Goal: Entertainment & Leisure: Consume media (video, audio)

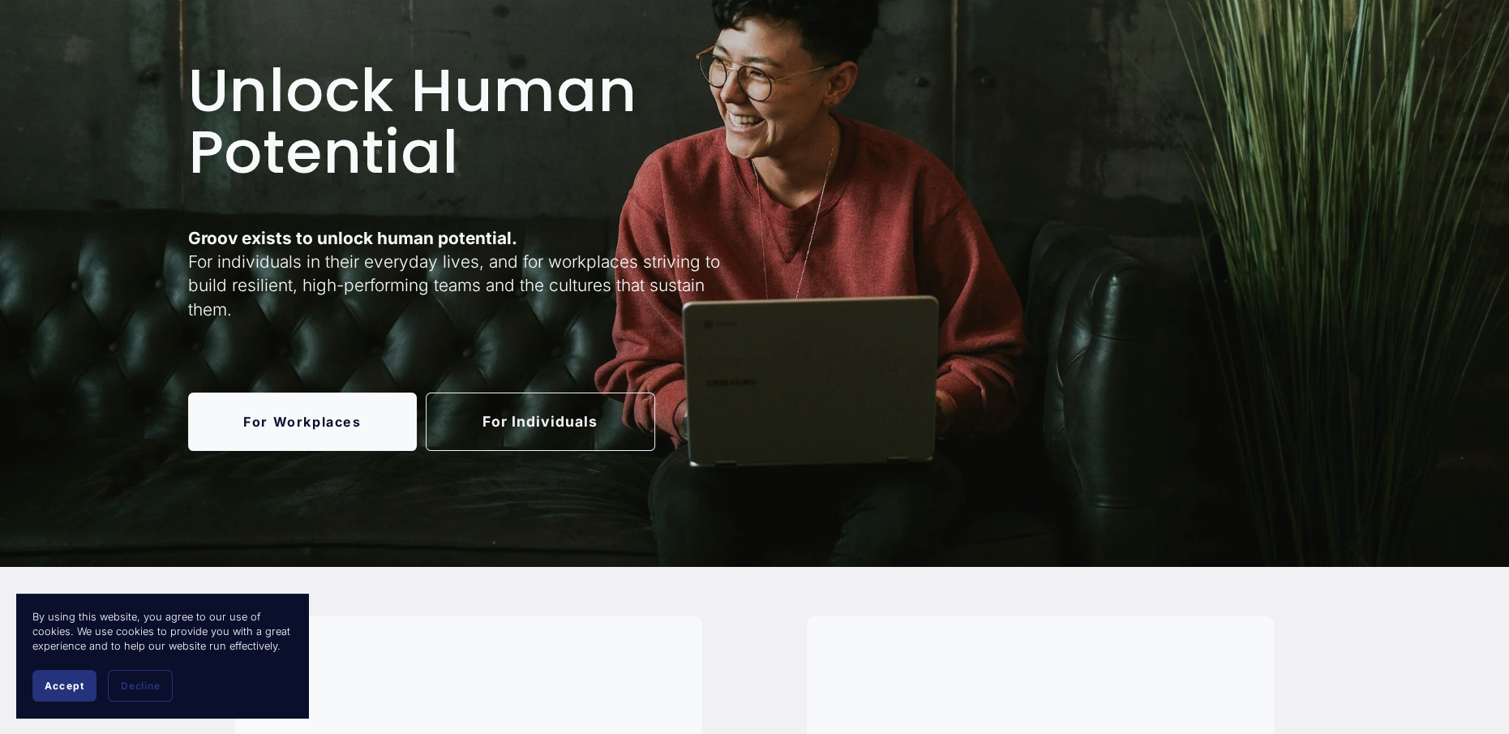
scroll to position [486, 0]
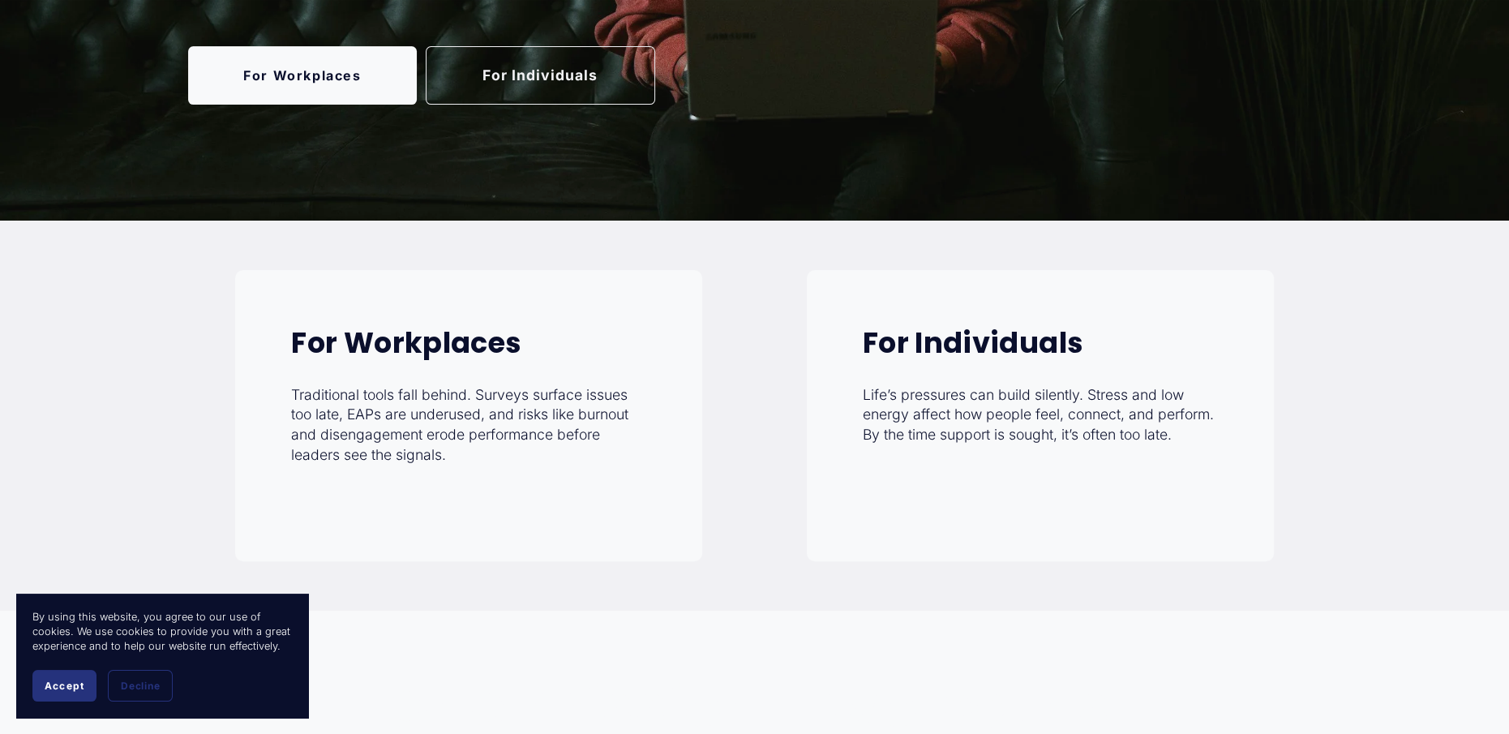
click at [75, 692] on button "Accept" at bounding box center [64, 686] width 64 height 32
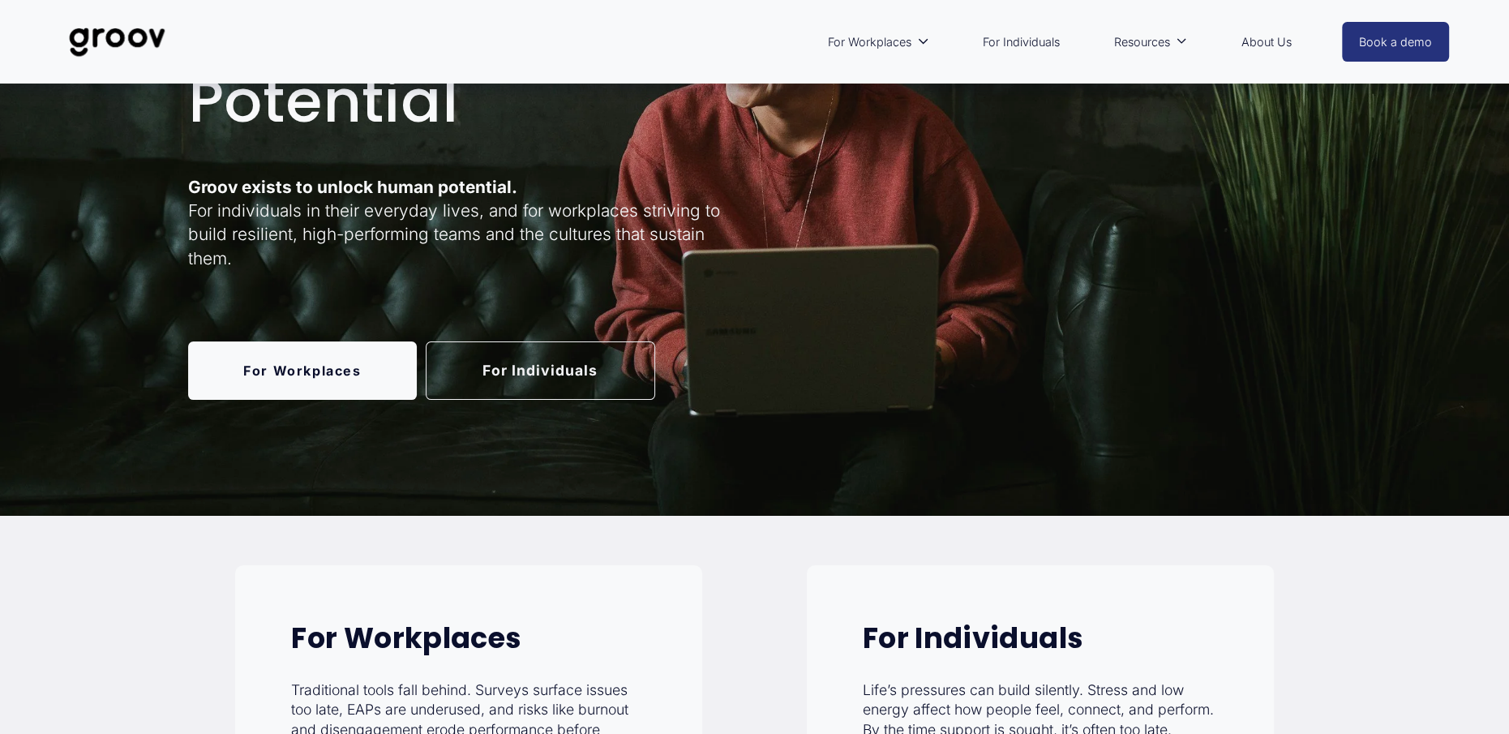
scroll to position [0, 0]
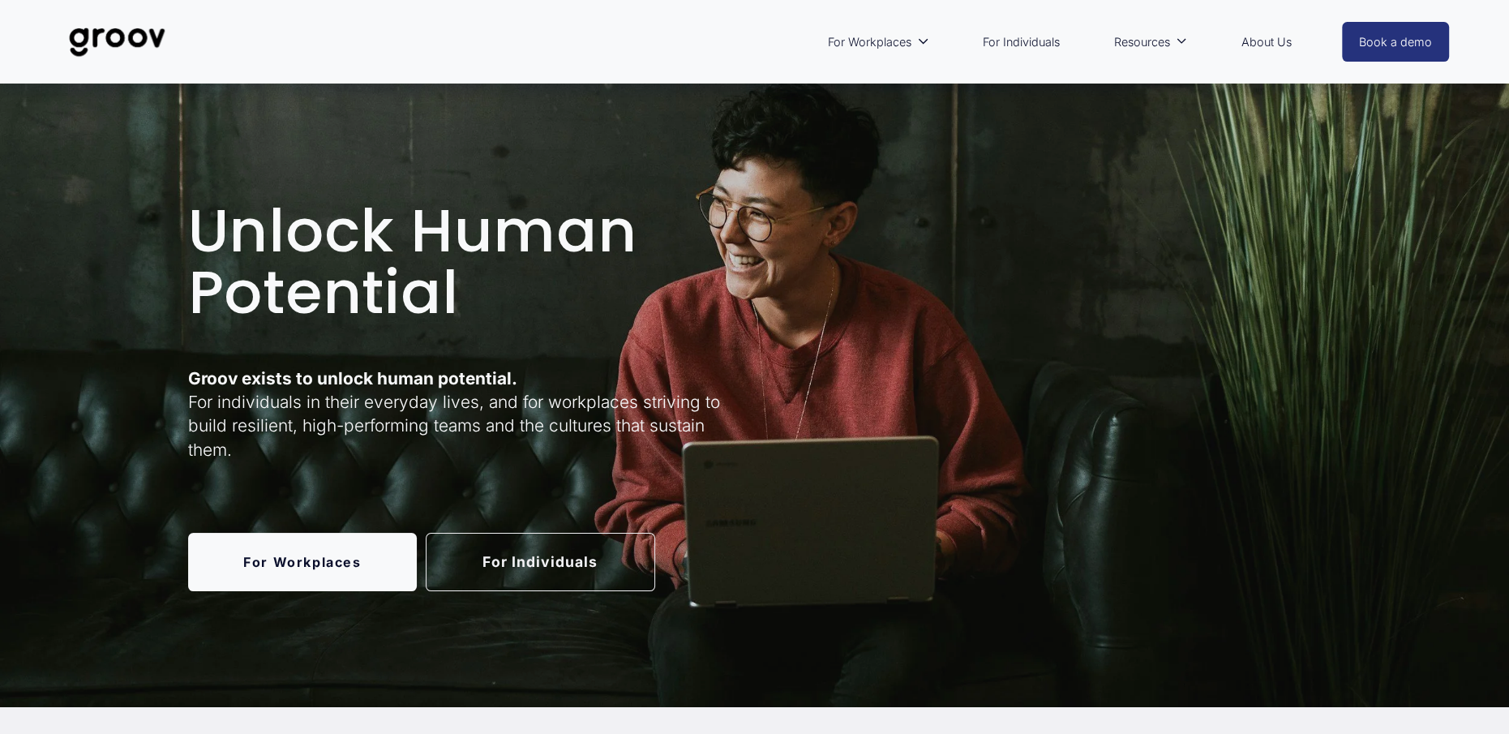
click at [1003, 45] on link "For Individuals" at bounding box center [1020, 42] width 93 height 37
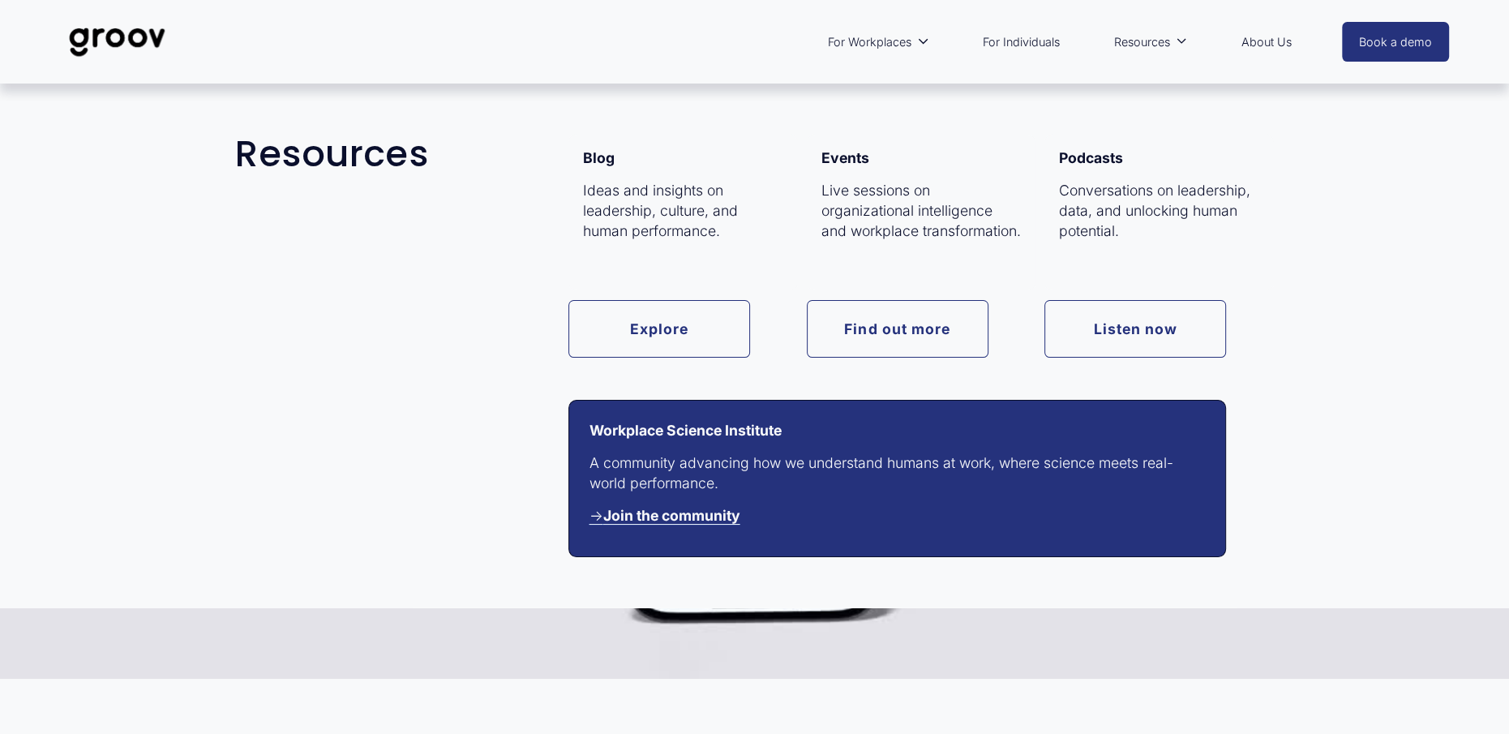
click at [1166, 45] on span "Resources" at bounding box center [1142, 42] width 56 height 21
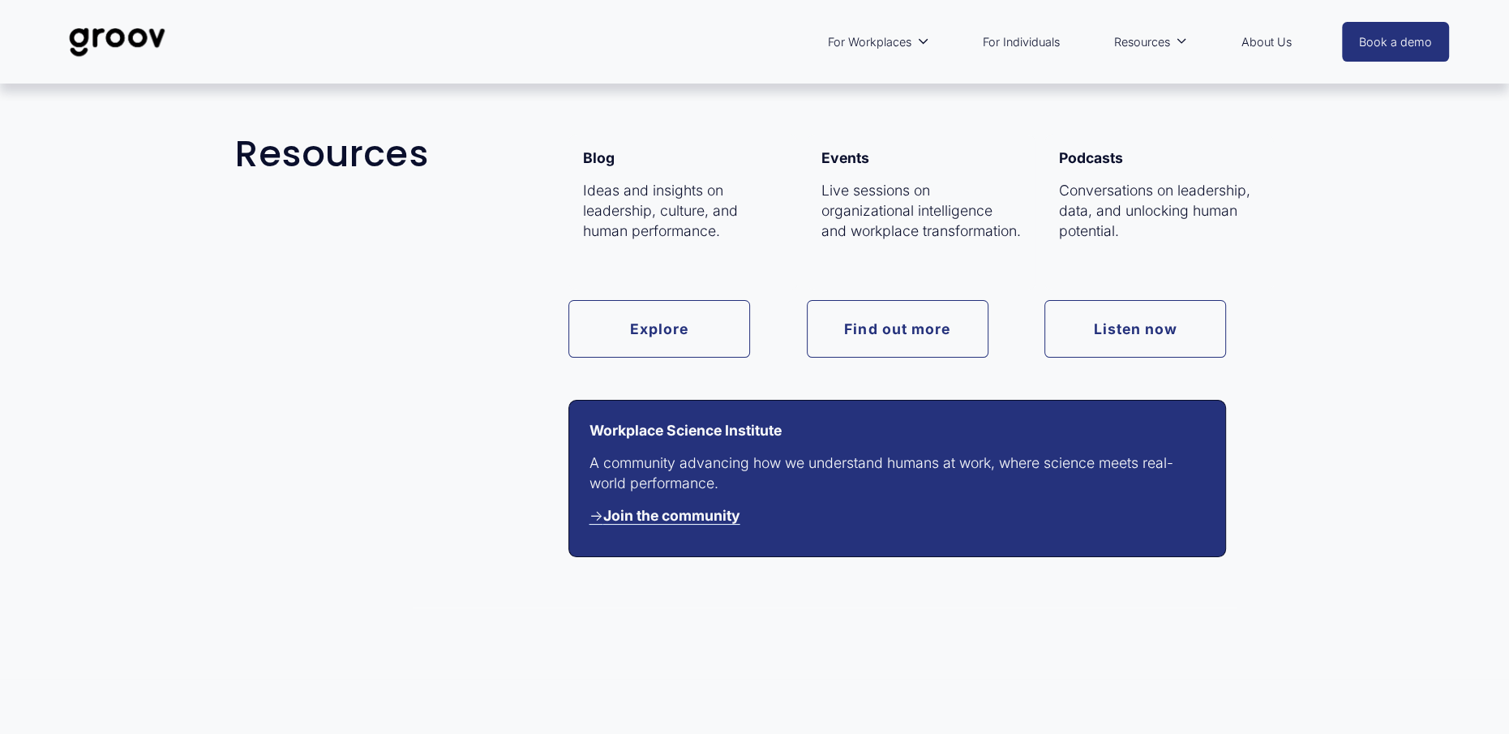
click at [1099, 319] on link "Listen now" at bounding box center [1135, 329] width 182 height 58
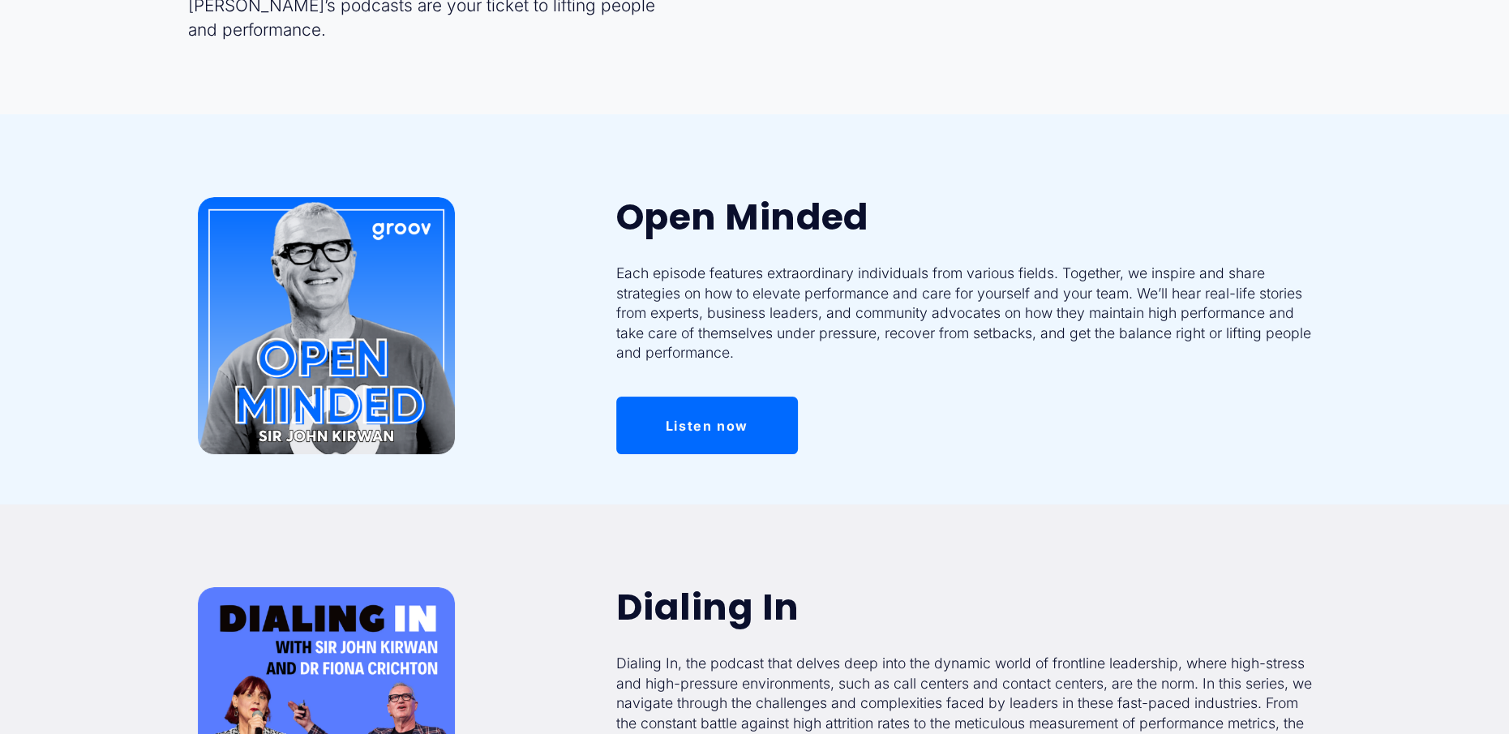
scroll to position [243, 0]
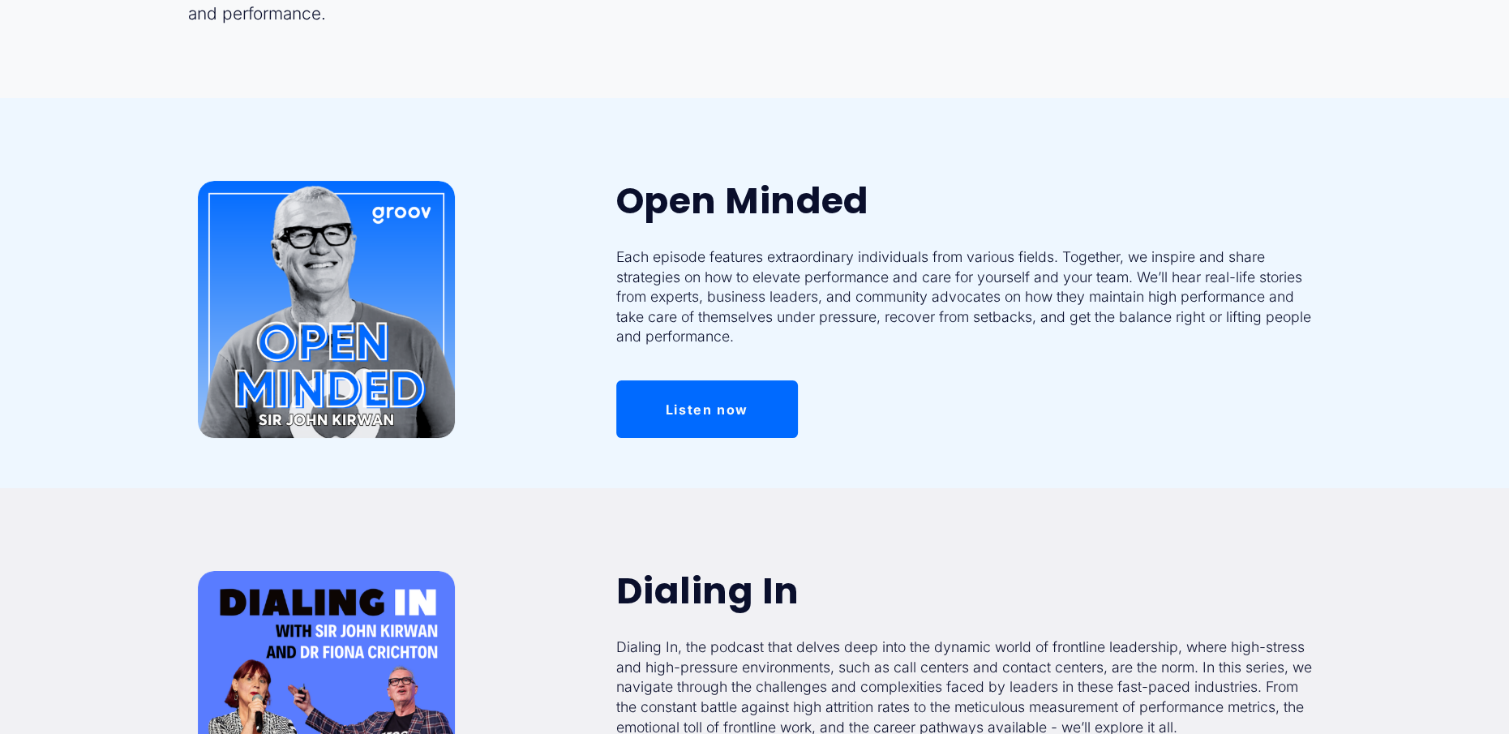
click at [721, 394] on link "Listen now" at bounding box center [707, 409] width 182 height 58
